Goal: Transaction & Acquisition: Purchase product/service

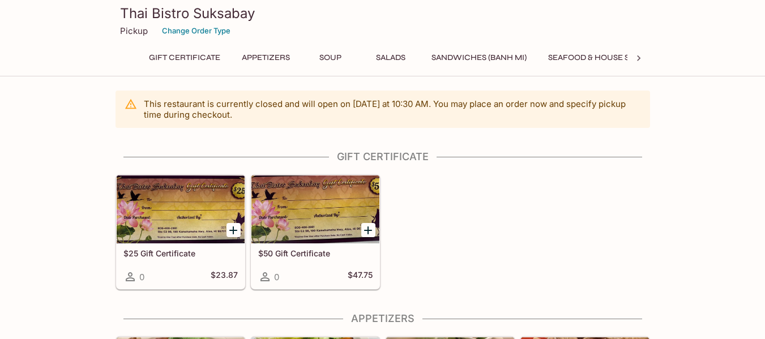
click at [635, 58] on icon at bounding box center [638, 58] width 11 height 11
click at [395, 53] on button "Noodles" at bounding box center [398, 58] width 51 height 16
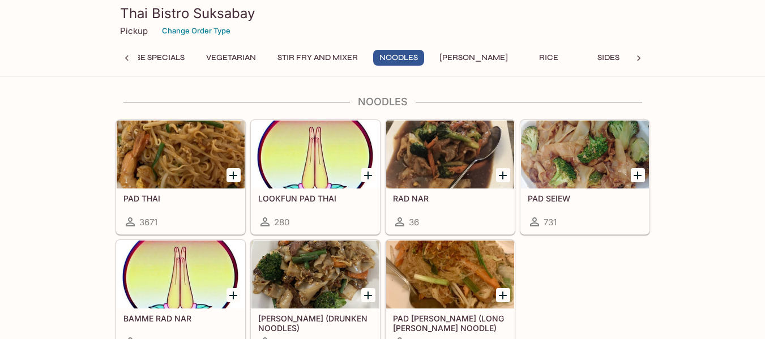
scroll to position [2551, 0]
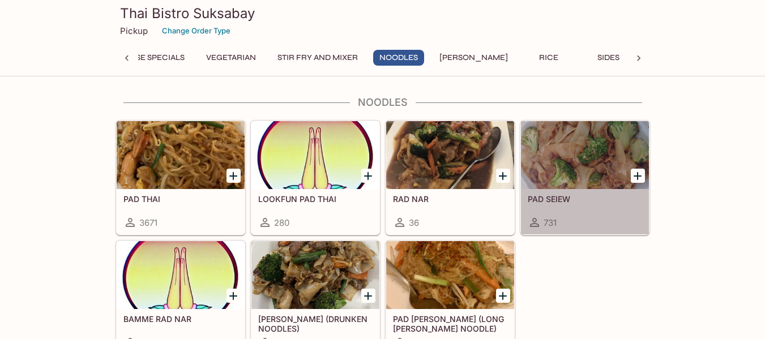
click at [587, 155] on div at bounding box center [585, 155] width 128 height 68
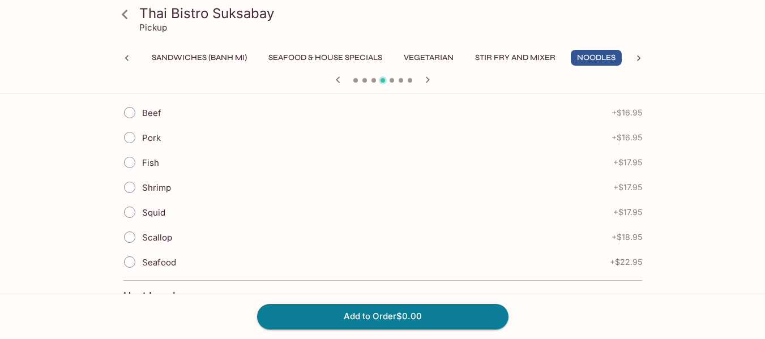
scroll to position [283, 0]
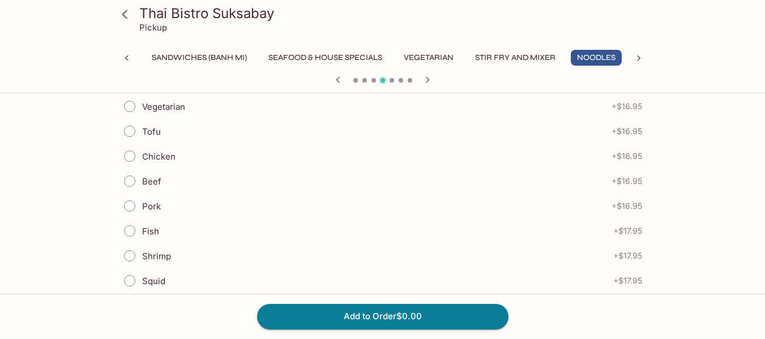
click at [639, 58] on icon at bounding box center [638, 59] width 3 height 6
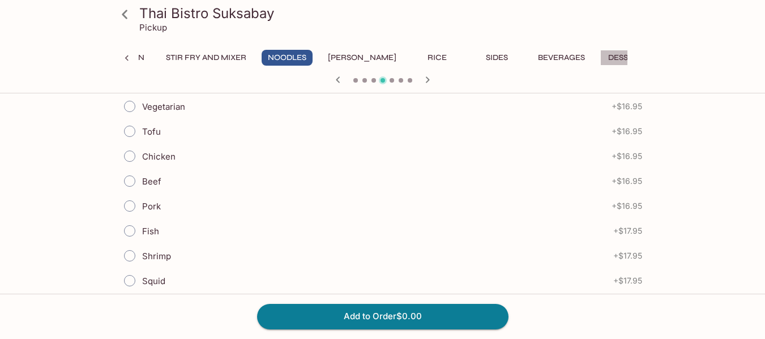
click at [600, 59] on button "Dessert" at bounding box center [625, 58] width 51 height 16
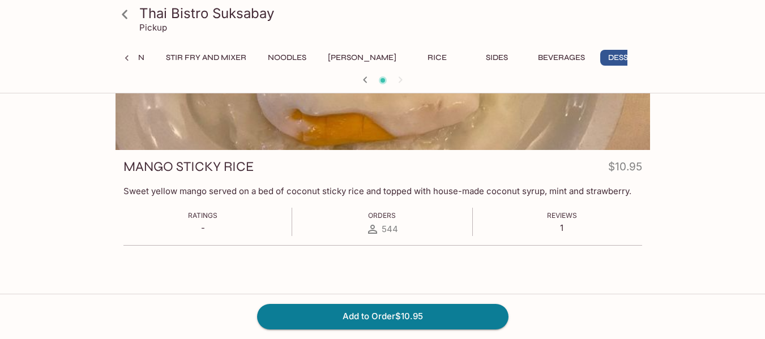
click at [345, 53] on button "[PERSON_NAME]" at bounding box center [362, 58] width 81 height 16
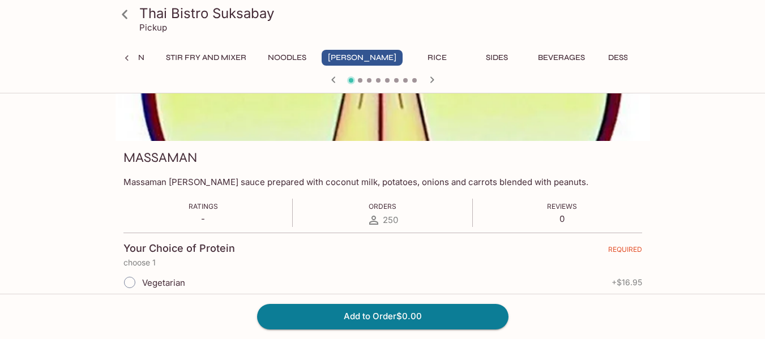
scroll to position [0, 0]
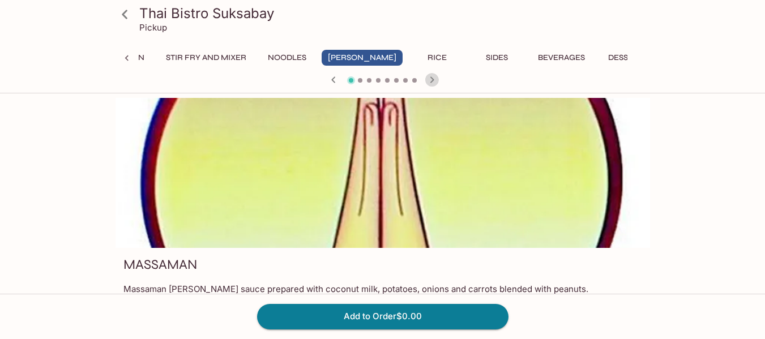
click at [432, 76] on icon "button" at bounding box center [432, 80] width 14 height 14
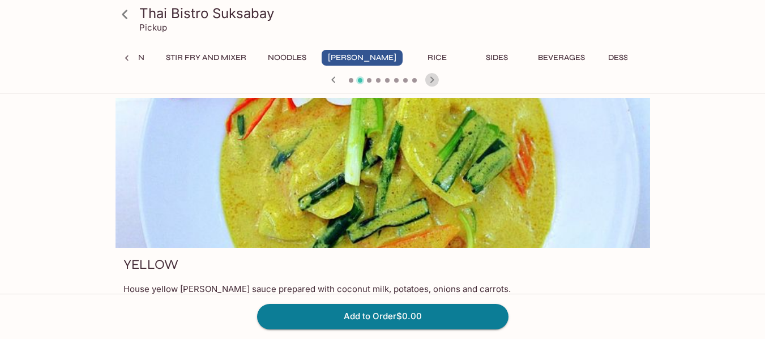
click at [432, 76] on icon "button" at bounding box center [432, 80] width 14 height 14
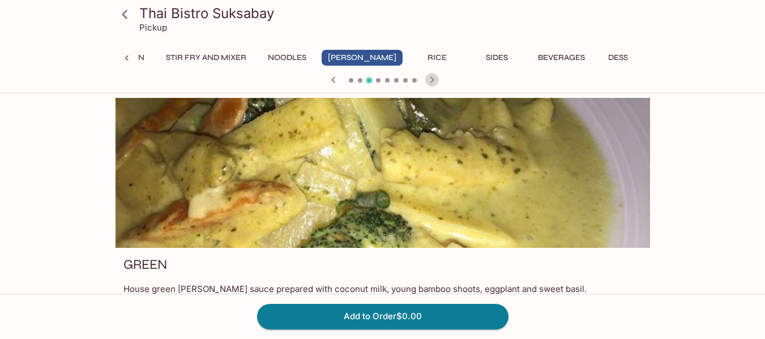
click at [432, 76] on icon "button" at bounding box center [432, 80] width 14 height 14
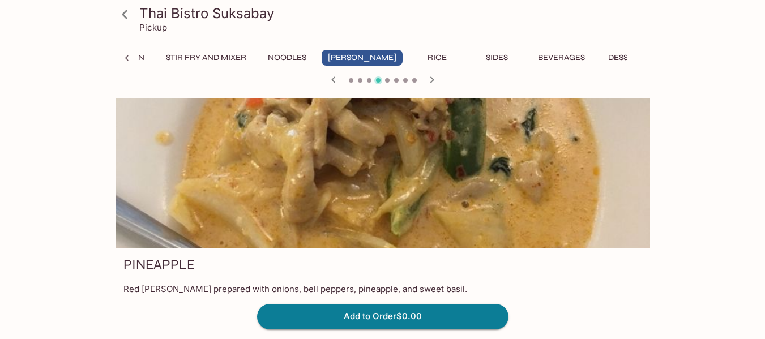
click at [432, 76] on icon "button" at bounding box center [432, 80] width 14 height 14
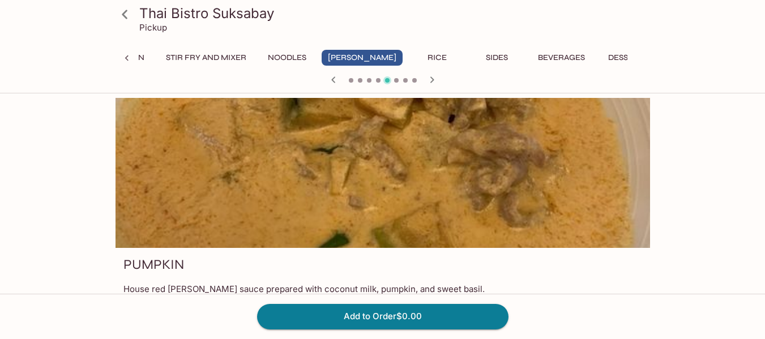
click at [432, 76] on icon "button" at bounding box center [432, 80] width 14 height 14
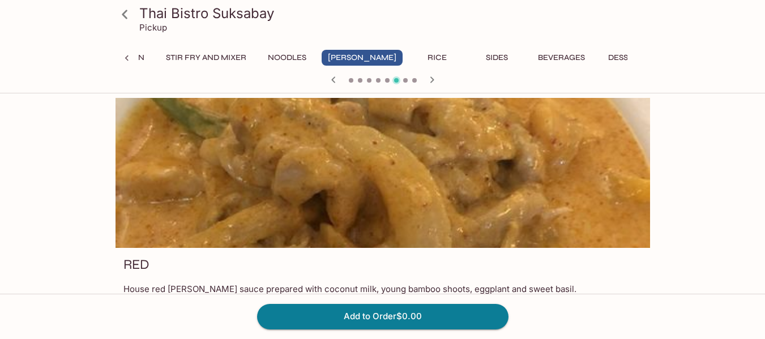
click at [432, 76] on icon "button" at bounding box center [432, 80] width 14 height 14
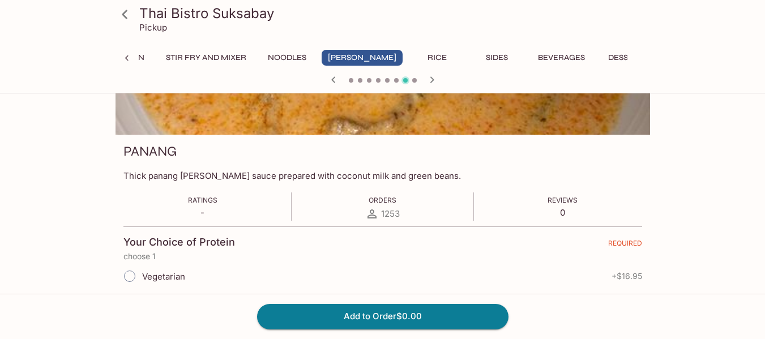
scroll to position [227, 0]
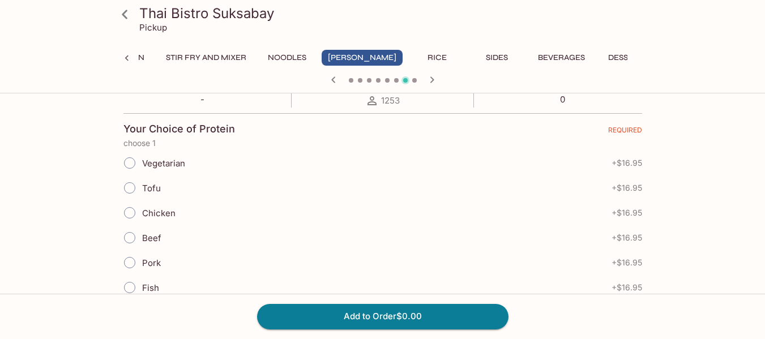
click at [128, 59] on icon at bounding box center [126, 58] width 11 height 11
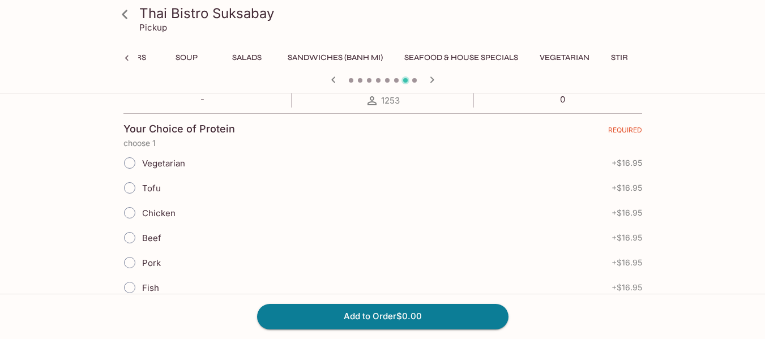
scroll to position [0, 112]
click at [178, 55] on button "Appetizers" at bounding box center [154, 58] width 61 height 16
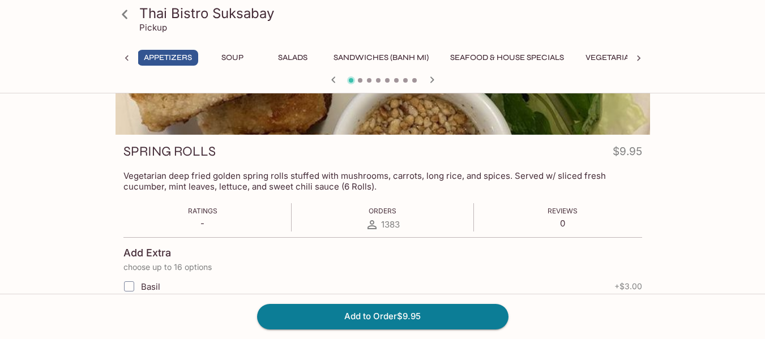
scroll to position [57, 0]
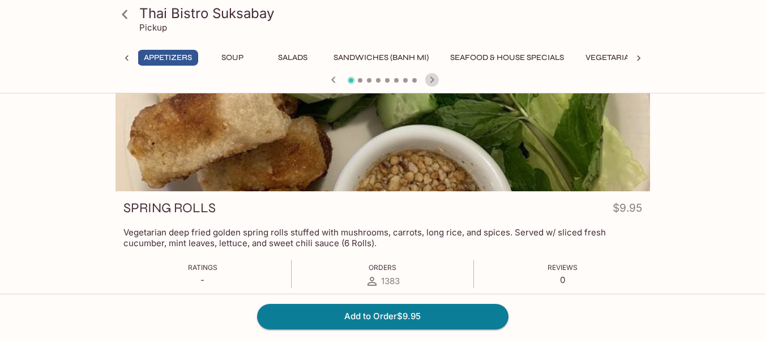
click at [434, 83] on icon "button" at bounding box center [432, 80] width 14 height 14
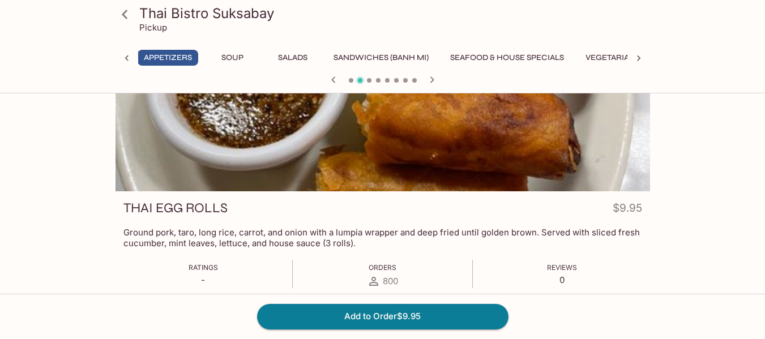
scroll to position [0, 0]
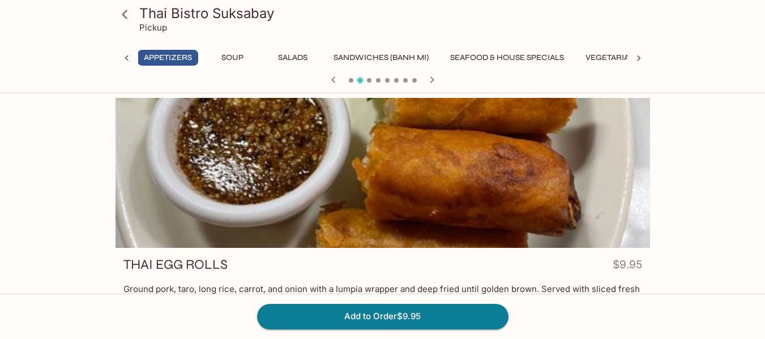
click at [432, 80] on icon "button" at bounding box center [432, 79] width 4 height 6
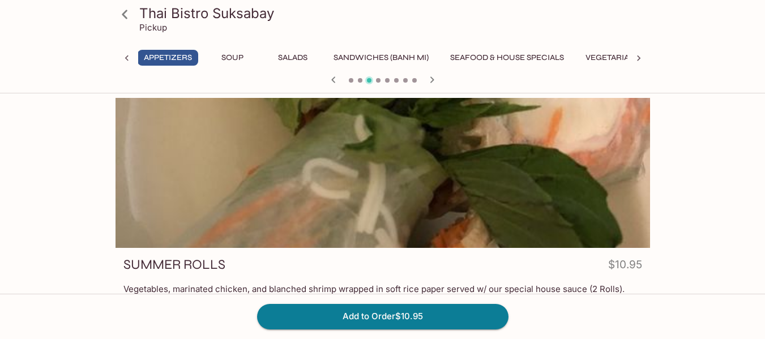
click at [432, 80] on icon "button" at bounding box center [432, 79] width 4 height 6
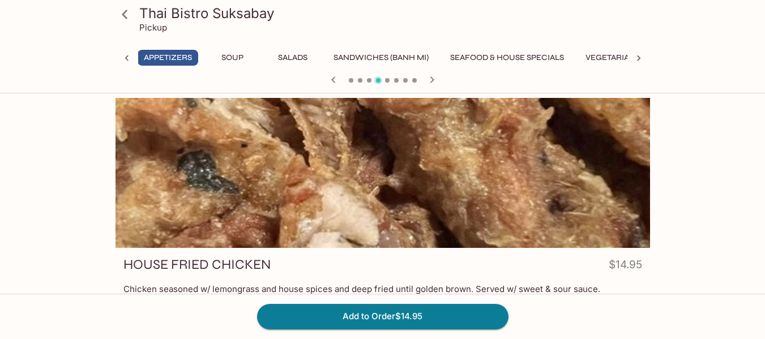
click at [432, 80] on icon "button" at bounding box center [432, 79] width 4 height 6
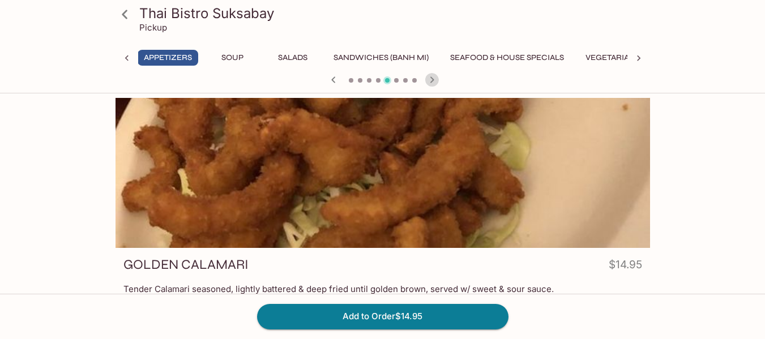
click at [432, 80] on icon "button" at bounding box center [432, 79] width 4 height 6
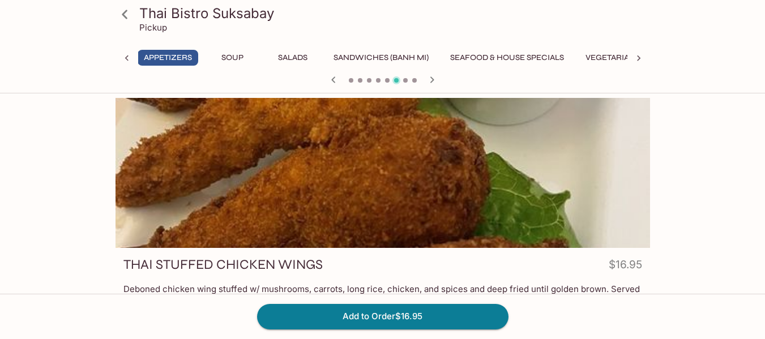
click at [432, 80] on icon "button" at bounding box center [432, 79] width 4 height 6
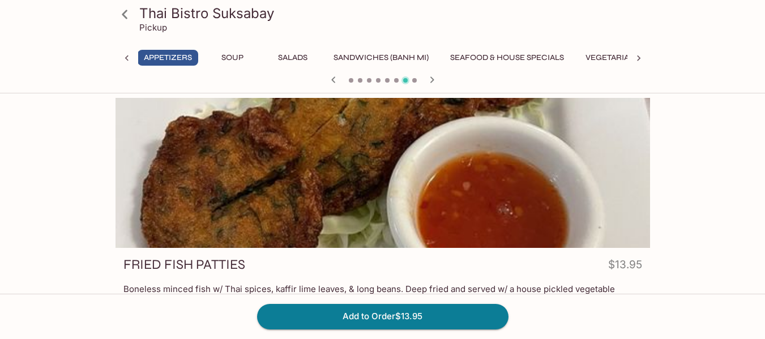
click at [432, 80] on icon "button" at bounding box center [432, 79] width 4 height 6
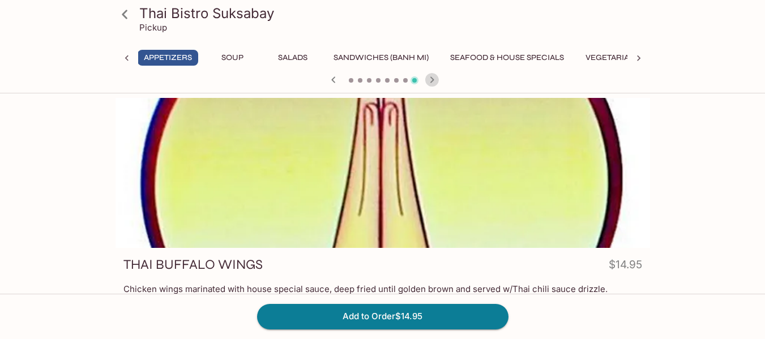
click at [432, 80] on icon "button" at bounding box center [432, 79] width 4 height 6
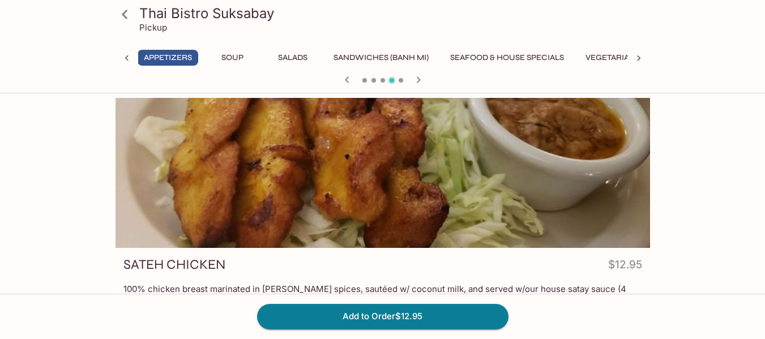
click at [432, 80] on div at bounding box center [383, 80] width 544 height 17
click at [419, 80] on icon "button" at bounding box center [418, 79] width 4 height 6
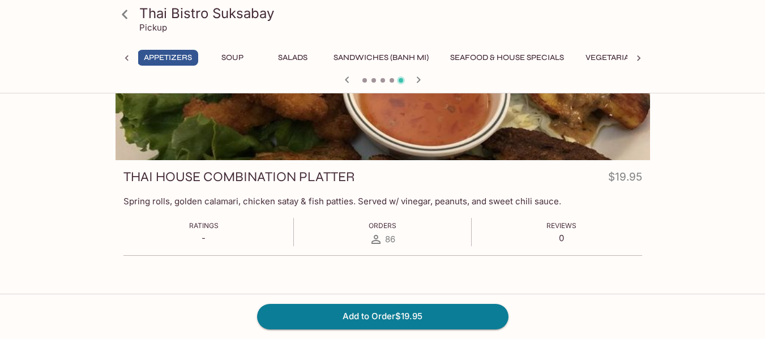
scroll to position [98, 0]
